Goal: Navigation & Orientation: Find specific page/section

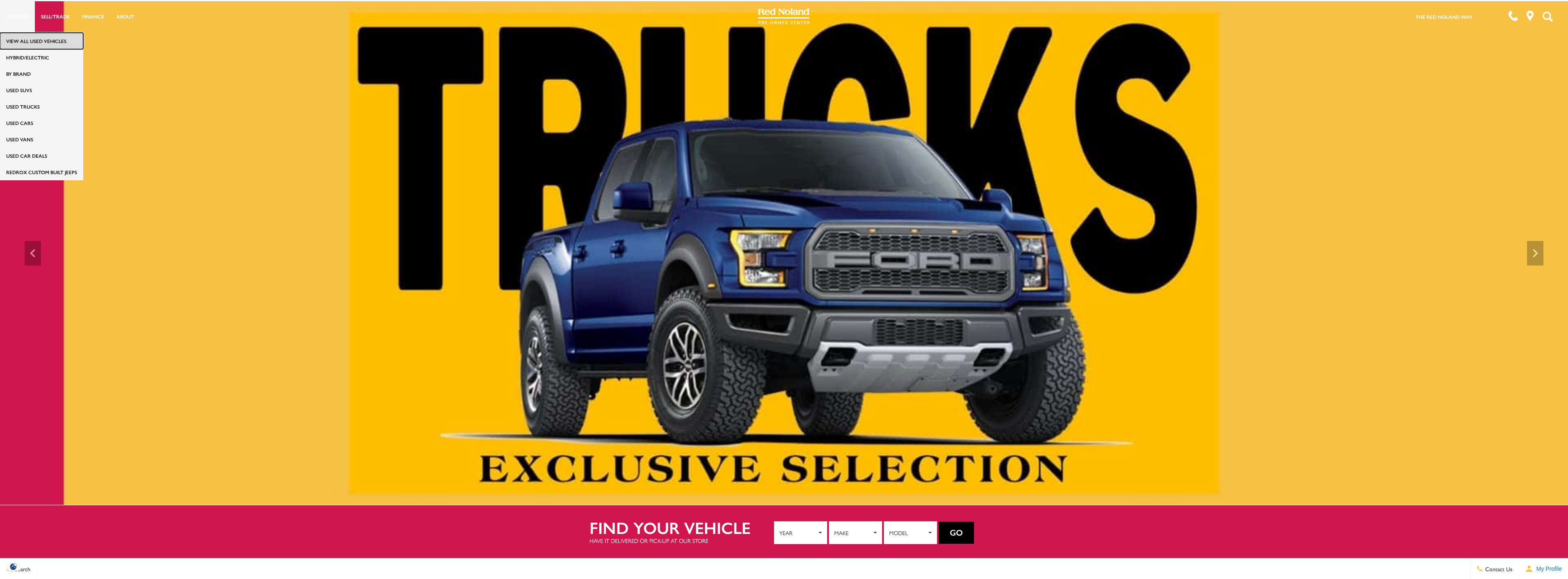
click at [19, 38] on link "View All Used Vehicles" at bounding box center [41, 41] width 83 height 16
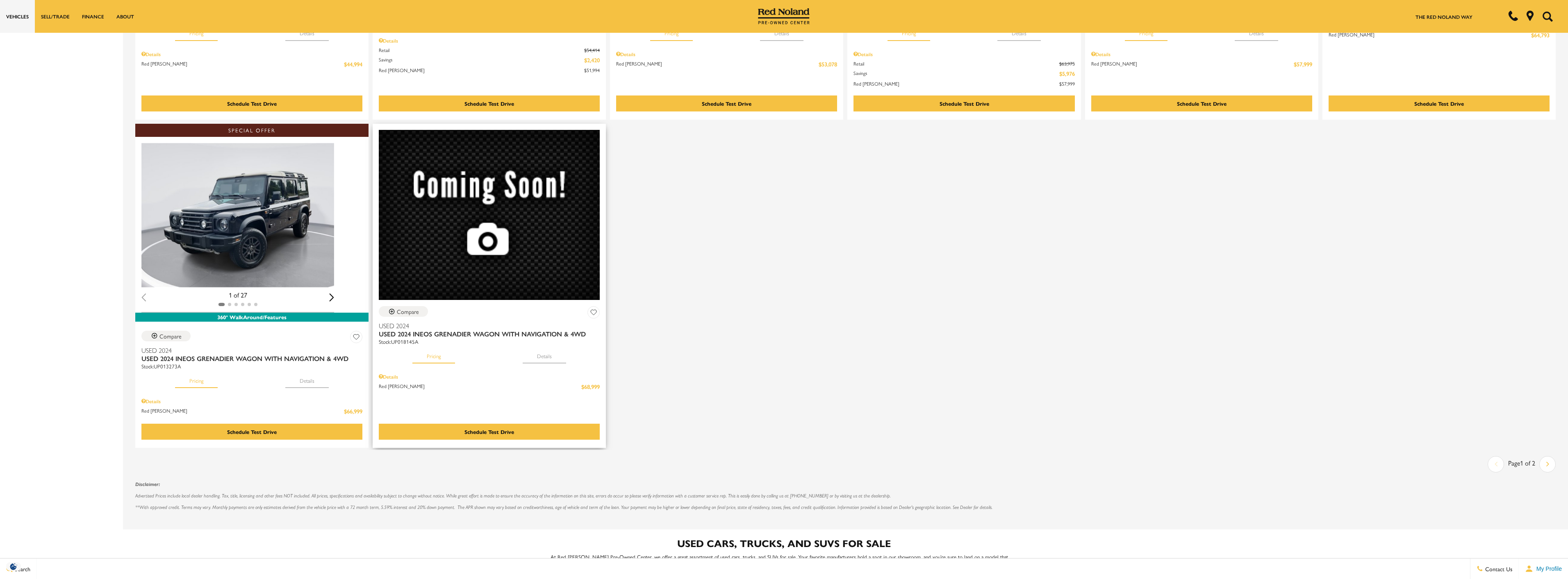
scroll to position [1065, 0]
